Goal: Find specific page/section: Find specific page/section

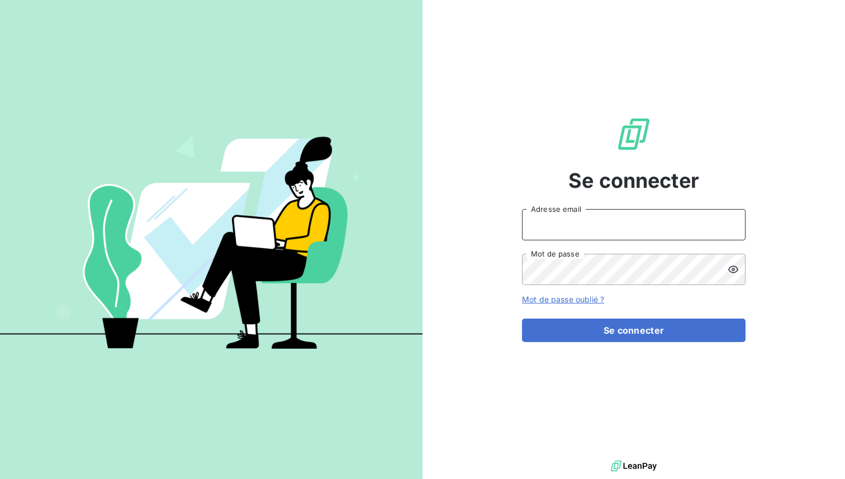
click at [551, 225] on input "Adresse email" at bounding box center [634, 224] width 224 height 31
type input "admin@actasas"
click at [522, 319] on button "Se connecter" at bounding box center [634, 330] width 224 height 23
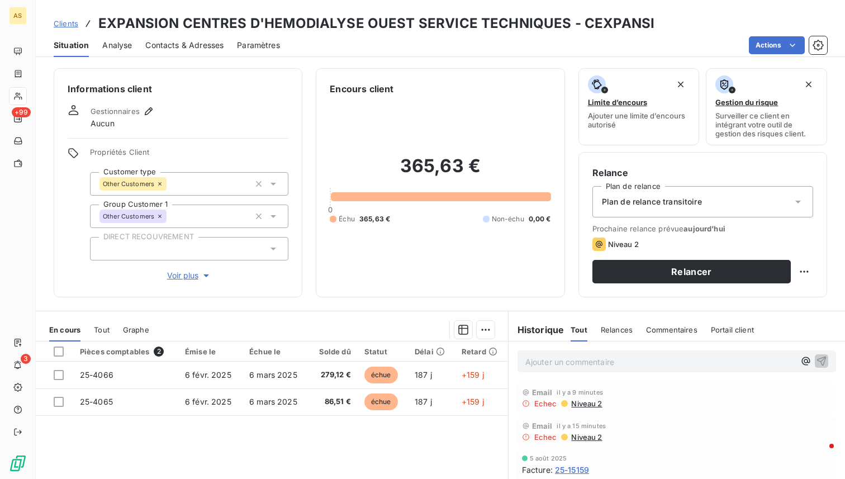
click at [170, 44] on span "Contacts & Adresses" at bounding box center [184, 45] width 78 height 11
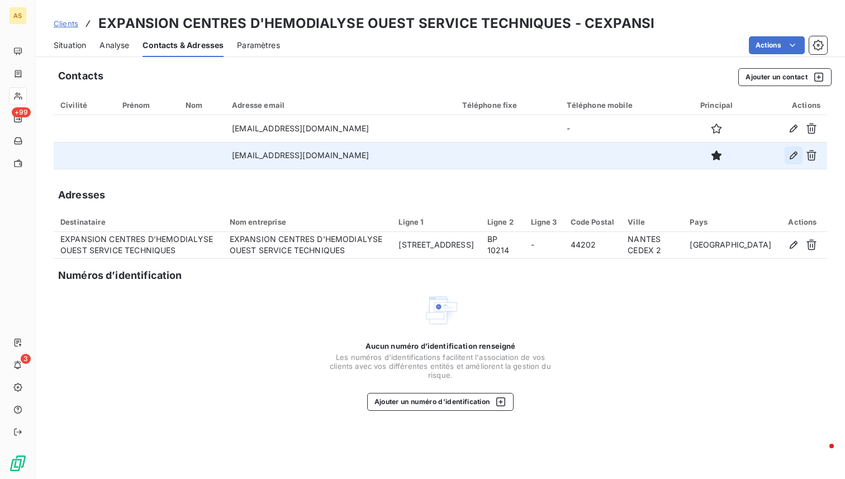
click at [798, 154] on icon "button" at bounding box center [793, 155] width 11 height 11
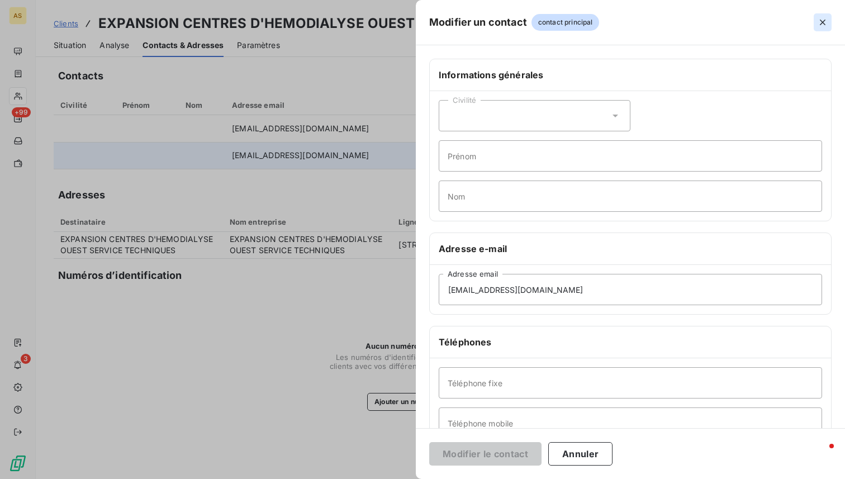
click at [818, 25] on icon "button" at bounding box center [822, 22] width 11 height 11
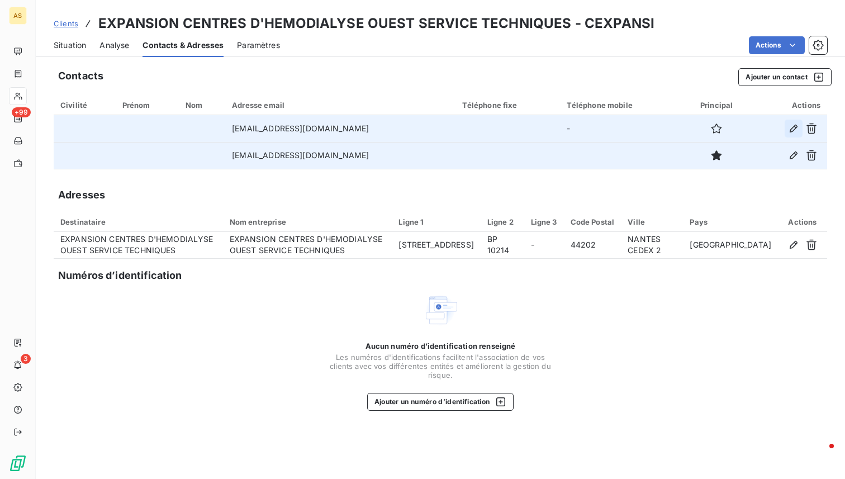
click at [797, 127] on icon "button" at bounding box center [793, 128] width 11 height 11
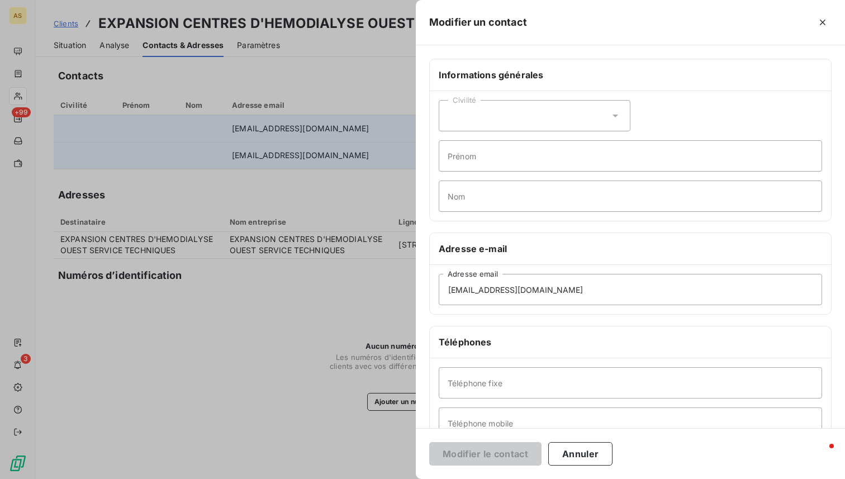
scroll to position [127, 0]
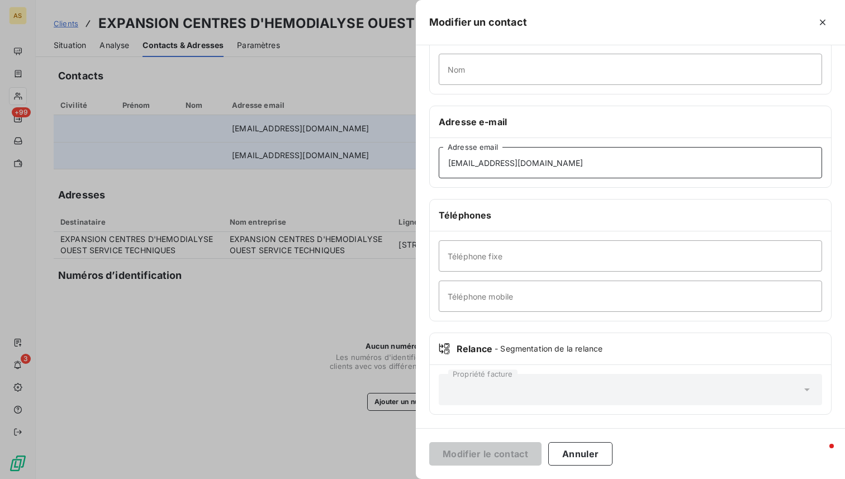
click at [590, 161] on input "[EMAIL_ADDRESS][DOMAIN_NAME]" at bounding box center [630, 162] width 383 height 31
click at [822, 21] on icon "button" at bounding box center [823, 23] width 6 height 6
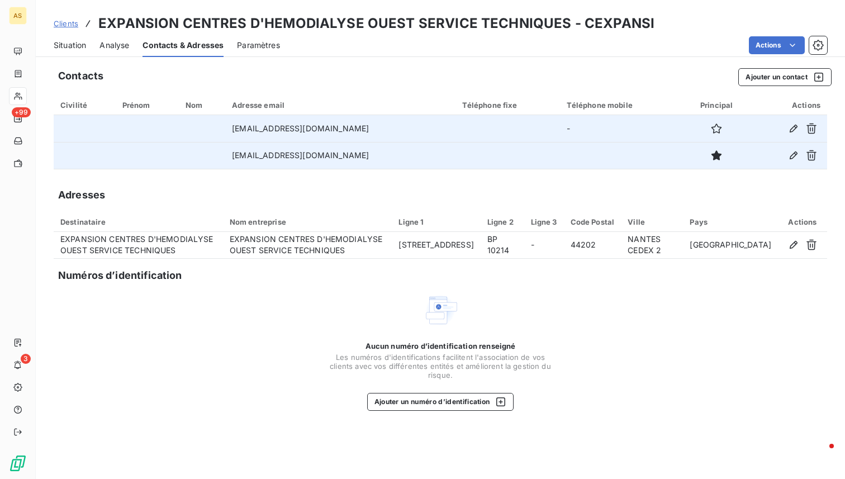
click at [67, 21] on span "Clients" at bounding box center [66, 23] width 25 height 9
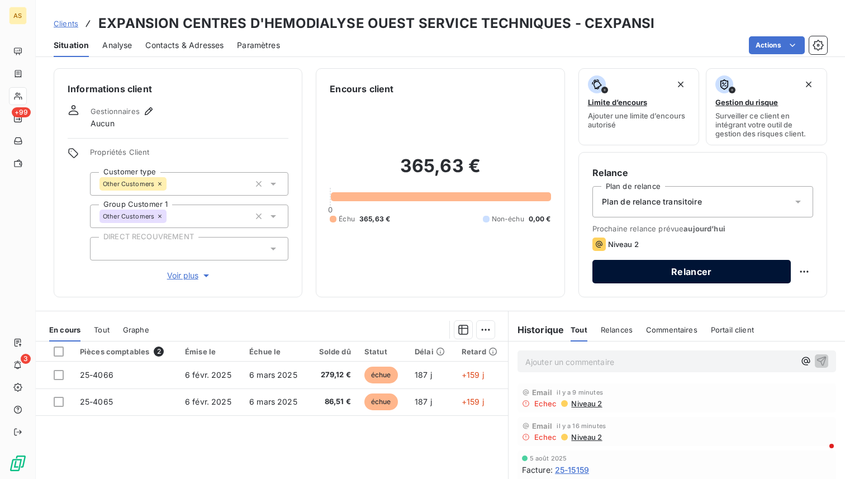
scroll to position [111, 0]
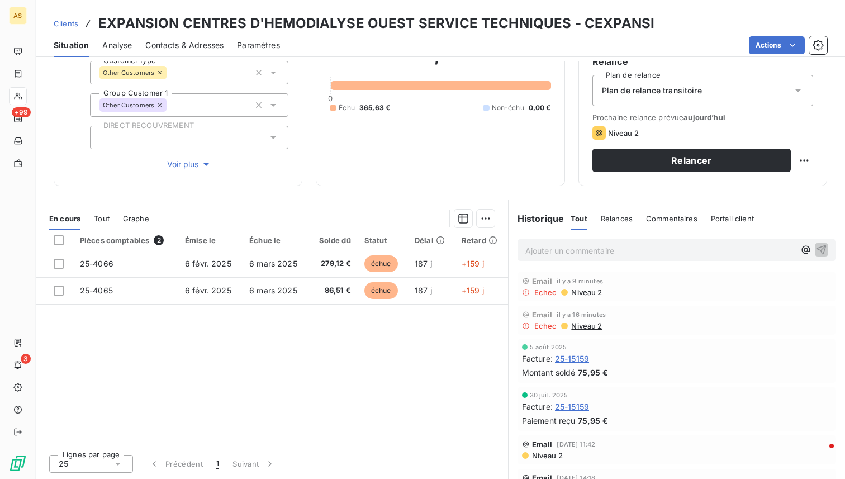
click at [585, 292] on span "Niveau 2" at bounding box center [586, 292] width 32 height 9
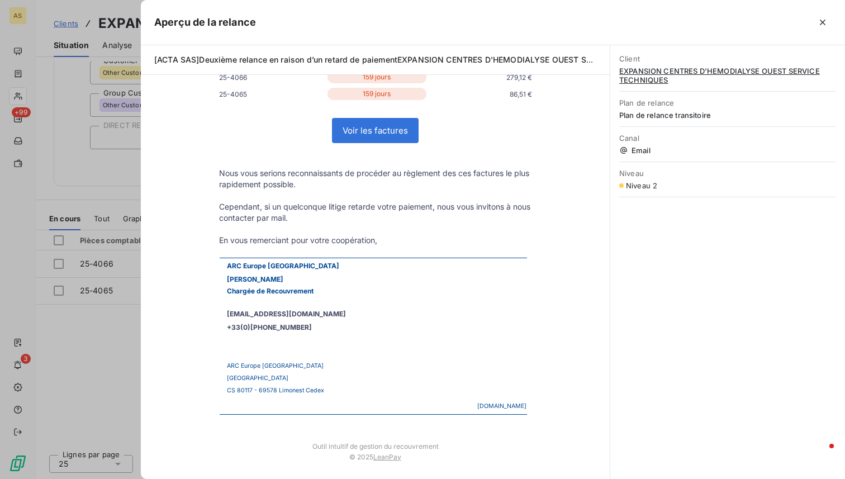
scroll to position [0, 0]
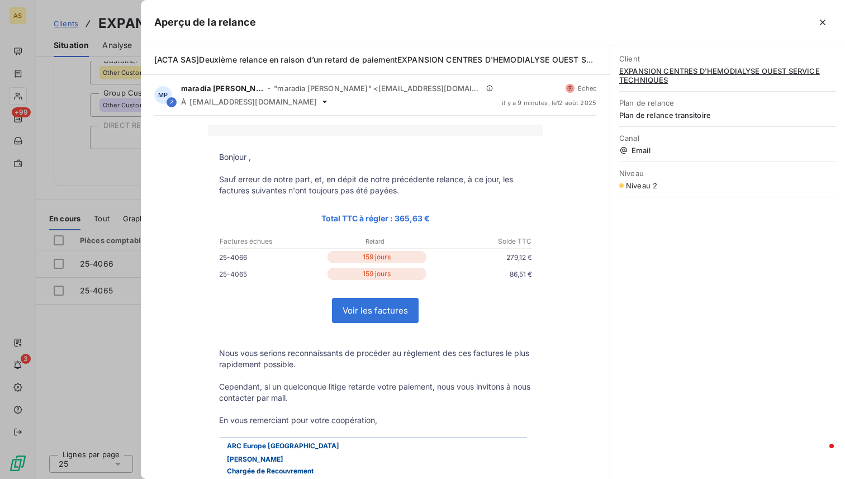
click at [652, 71] on span "EXPANSION CENTRES D'HEMODIALYSE OUEST SERVICE TECHNIQUES" at bounding box center [727, 76] width 217 height 18
click at [646, 70] on span "EXPANSION CENTRES D'HEMODIALYSE OUEST SERVICE TECHNIQUES" at bounding box center [727, 76] width 217 height 18
drag, startPoint x: 822, startPoint y: 22, endPoint x: 808, endPoint y: 30, distance: 15.5
click at [821, 22] on icon "button" at bounding box center [822, 22] width 11 height 11
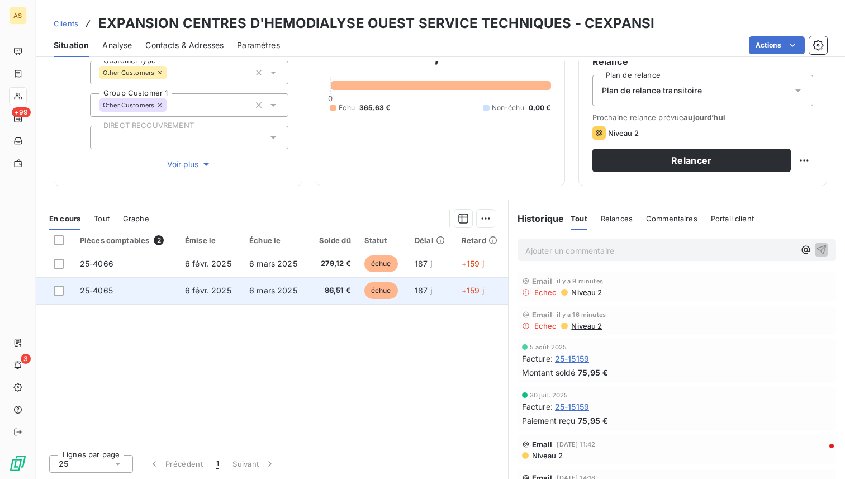
click at [282, 299] on td "6 mars 2025" at bounding box center [276, 290] width 66 height 27
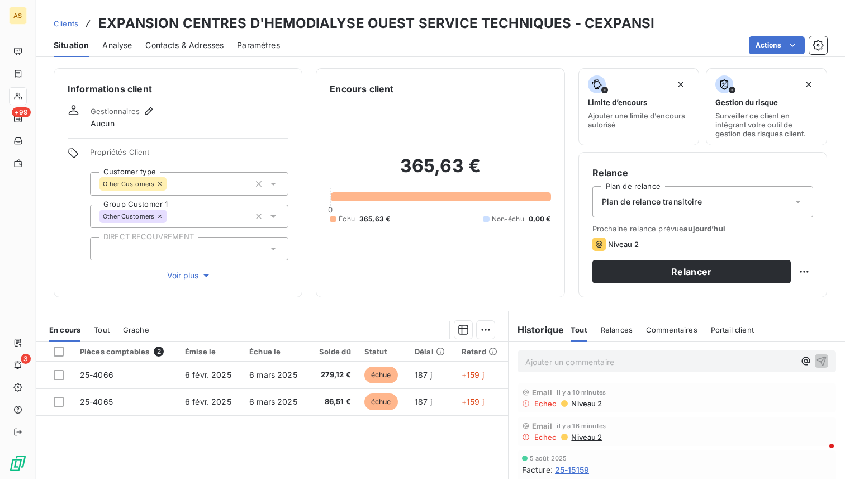
scroll to position [111, 0]
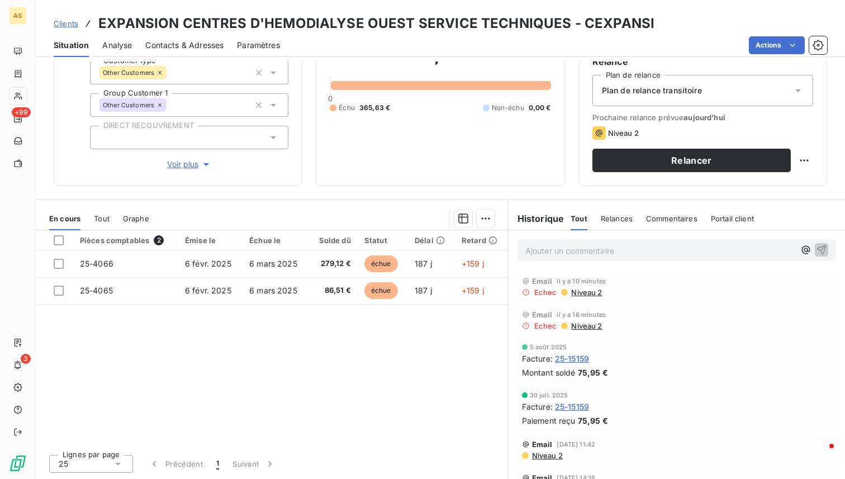
click at [428, 345] on div "Pièces comptables 2 Émise le Échue le Solde dû Statut Délai Retard 25-4066 [DAT…" at bounding box center [272, 337] width 472 height 215
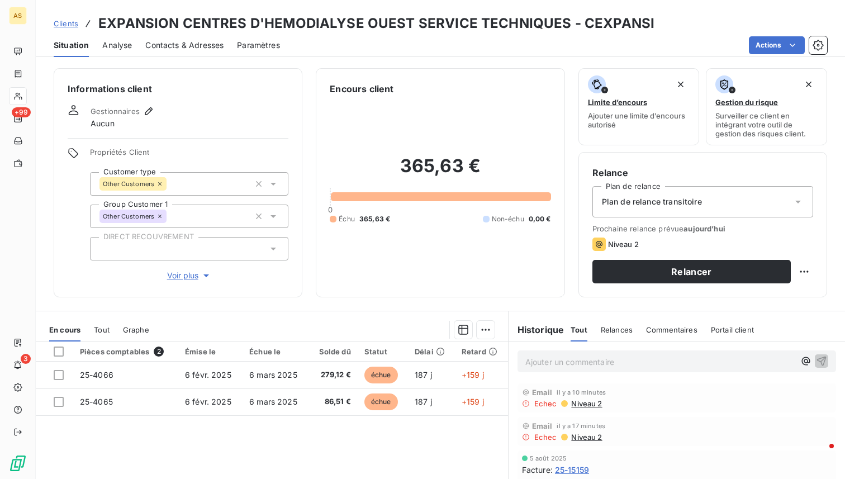
click at [217, 46] on span "Contacts & Adresses" at bounding box center [184, 45] width 78 height 11
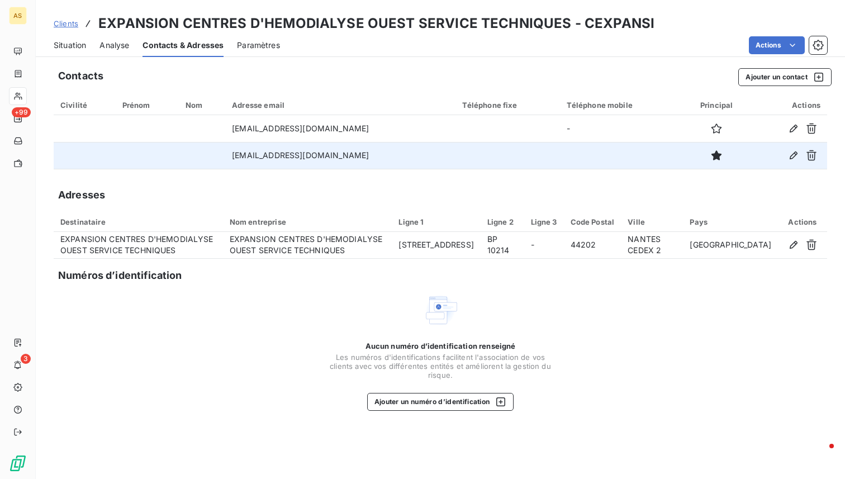
click at [353, 163] on td "[EMAIL_ADDRESS][DOMAIN_NAME]" at bounding box center [340, 155] width 230 height 27
click at [794, 159] on icon "button" at bounding box center [793, 155] width 11 height 11
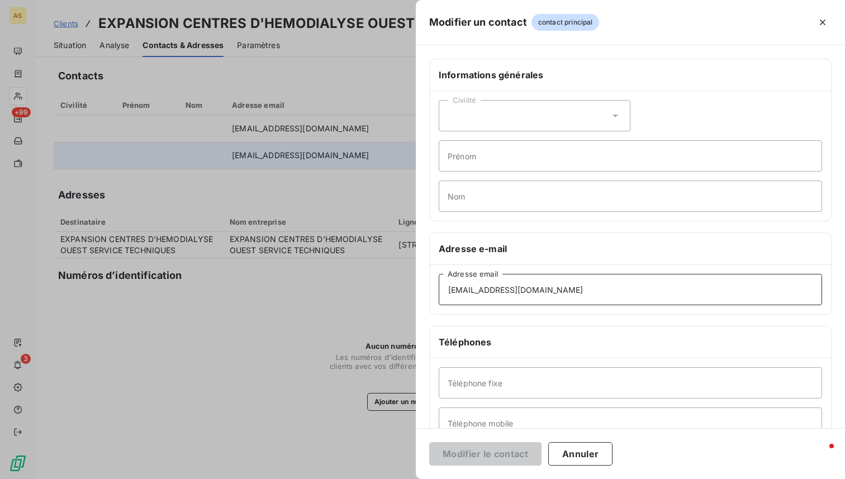
click at [575, 285] on input "[EMAIL_ADDRESS][DOMAIN_NAME]" at bounding box center [630, 289] width 383 height 31
click at [820, 23] on icon "button" at bounding box center [822, 22] width 11 height 11
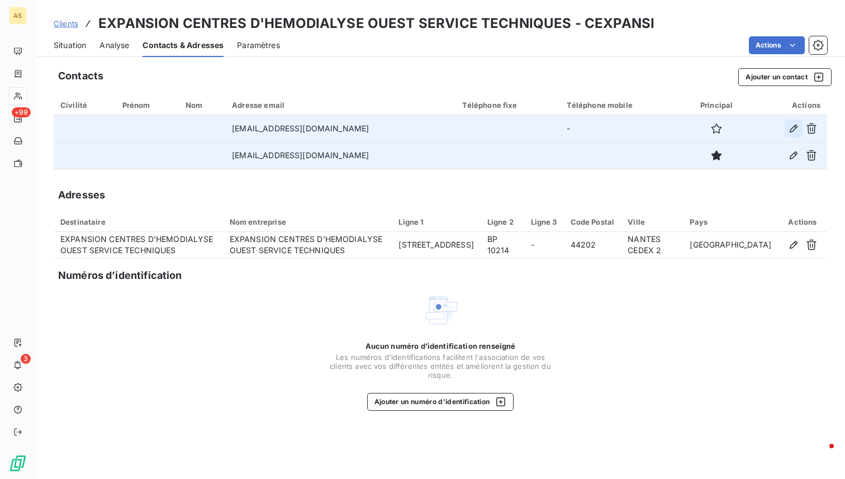
click at [793, 127] on icon "button" at bounding box center [794, 129] width 8 height 8
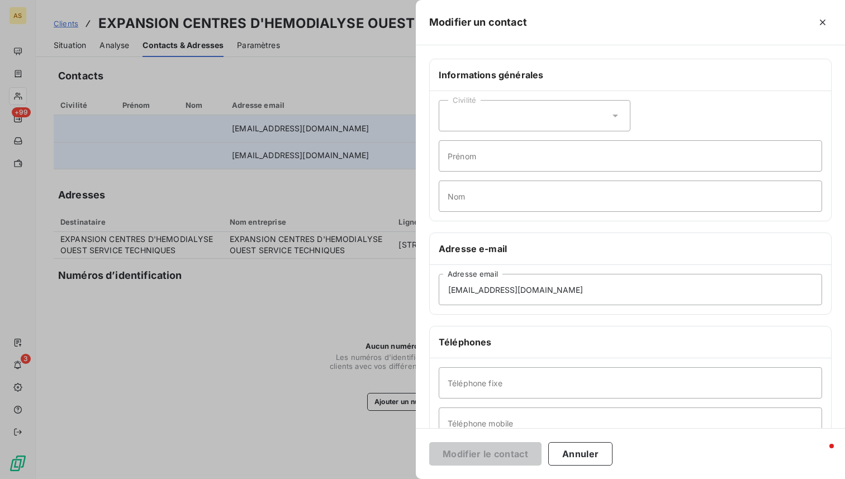
scroll to position [127, 0]
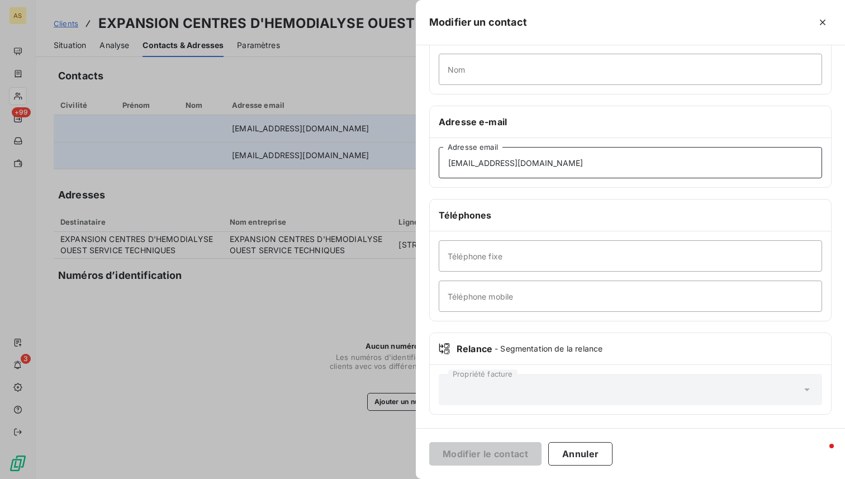
click at [574, 163] on input "[EMAIL_ADDRESS][DOMAIN_NAME]" at bounding box center [630, 162] width 383 height 31
click at [580, 132] on div "Adresse e-mail" at bounding box center [630, 122] width 401 height 32
click at [634, 133] on div "Adresse e-mail" at bounding box center [630, 122] width 401 height 32
click at [607, 110] on div "Adresse e-mail" at bounding box center [630, 122] width 401 height 32
click at [826, 23] on icon "button" at bounding box center [822, 22] width 11 height 11
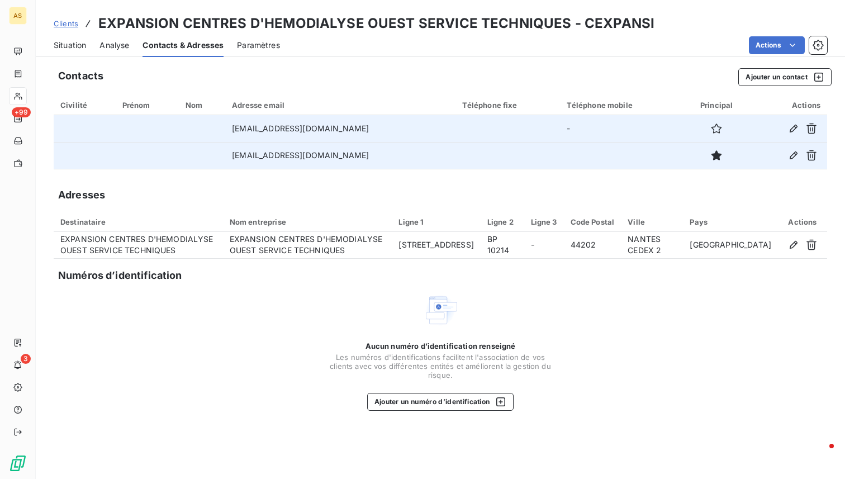
click at [50, 43] on div "Situation Analyse Contacts & Adresses Paramètres Actions" at bounding box center [440, 45] width 809 height 23
click at [67, 44] on span "Situation" at bounding box center [70, 45] width 32 height 11
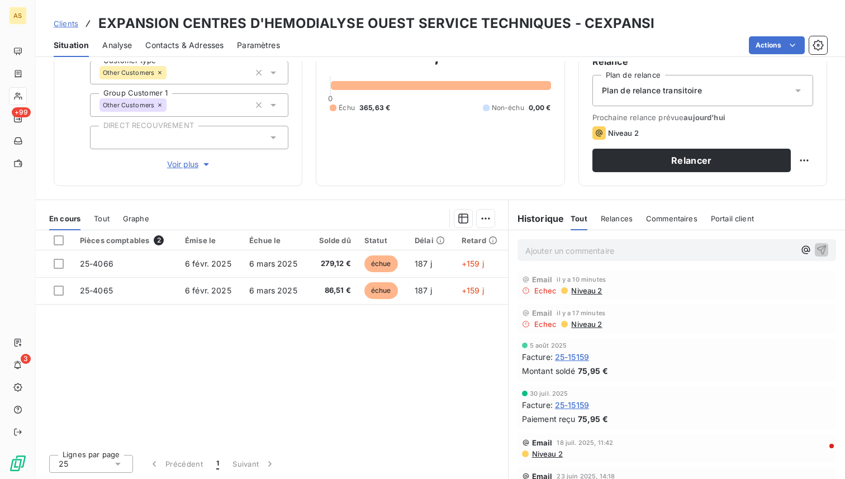
scroll to position [0, 0]
